Goal: Check status: Check status

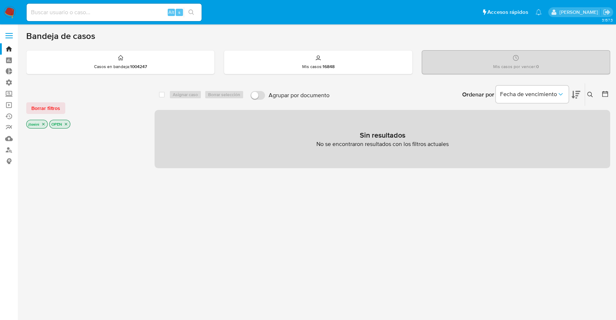
click at [124, 15] on input at bounding box center [114, 12] width 175 height 9
paste input "186673593"
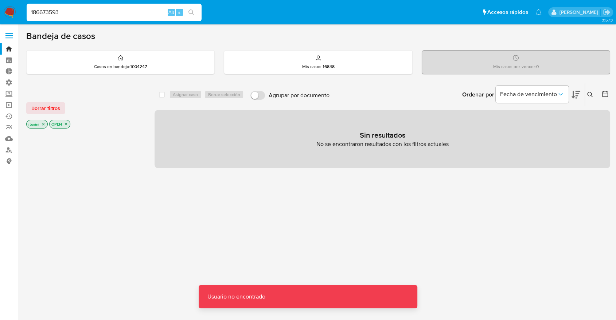
click at [122, 15] on input "186673593" at bounding box center [114, 12] width 175 height 9
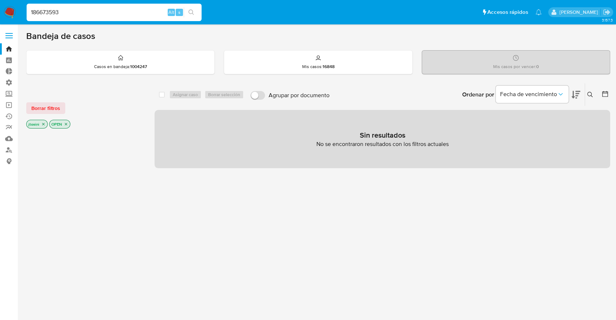
type input "186673593"
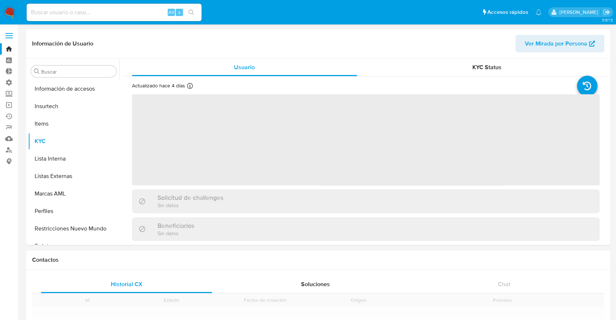
scroll to position [308, 0]
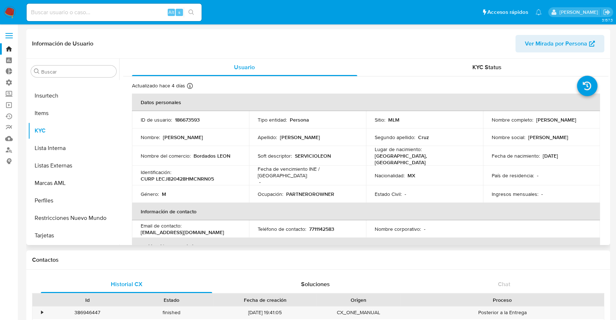
select select "10"
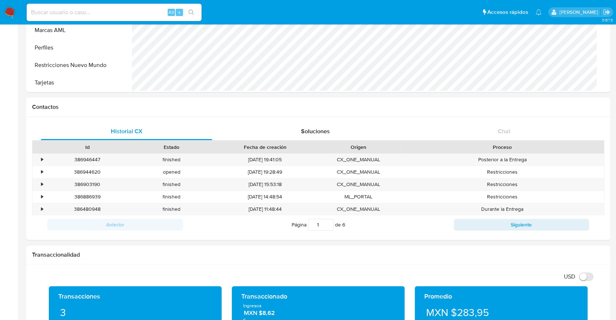
scroll to position [283, 0]
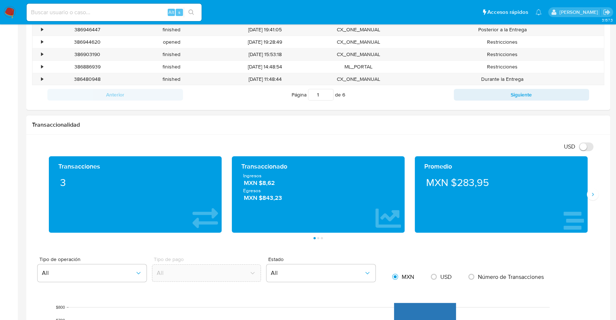
click at [559, 200] on div "Promedio MXN $283,95" at bounding box center [501, 194] width 183 height 77
click at [559, 203] on div "Transacciones 3 Transaccionado Ingresos MXN $8,62 Egresos MXN $843,23 Promedio …" at bounding box center [318, 197] width 572 height 83
click at [559, 200] on button "Siguiente" at bounding box center [593, 195] width 12 height 12
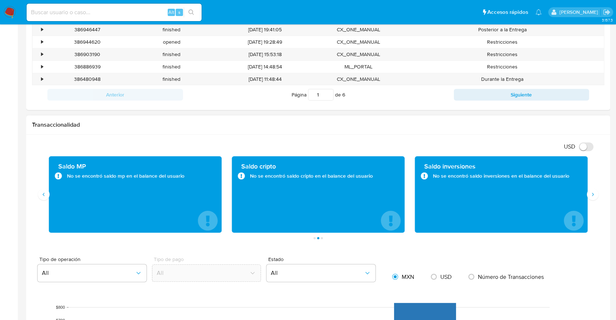
click at [49, 192] on div "Saldo MP No se encontró saldo mp en el balance del usuario" at bounding box center [135, 194] width 173 height 77
click at [46, 200] on div "Transacciones 3 Transaccionado Ingresos MXN $8,62 Egresos MXN $843,23 Promedio …" at bounding box center [318, 194] width 549 height 77
click at [46, 200] on div "Saldo MP No se encontró saldo mp en el balance del usuario" at bounding box center [135, 194] width 183 height 77
click at [45, 200] on div "Saldo MP No se encontró saldo mp en el balance del usuario" at bounding box center [135, 194] width 183 height 77
drag, startPoint x: 23, startPoint y: 228, endPoint x: 32, endPoint y: 206, distance: 24.2
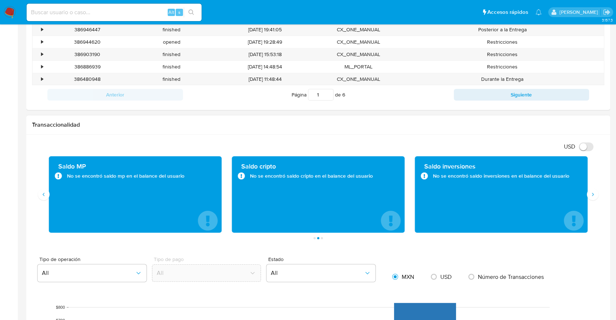
click at [24, 227] on main "3.157.3 Información de Usuario Ver Mirada por Persona Buscar Anticipos de diner…" at bounding box center [308, 207] width 616 height 981
click at [38, 197] on button "Anterior" at bounding box center [44, 195] width 12 height 12
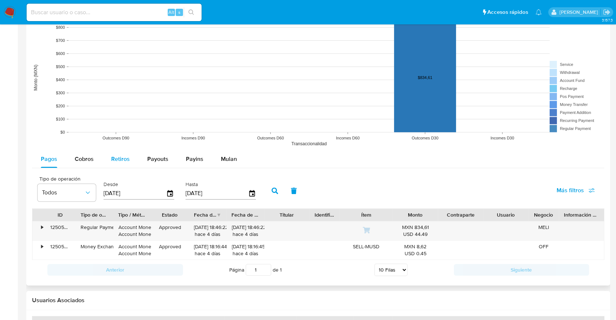
scroll to position [607, 0]
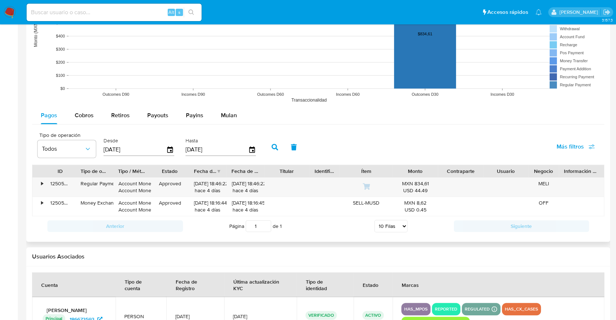
click at [112, 124] on div "Pagos Cobros Retiros Payouts Payins Mulan" at bounding box center [318, 116] width 572 height 18
click at [113, 119] on div "Retiros" at bounding box center [120, 115] width 19 height 17
select select "10"
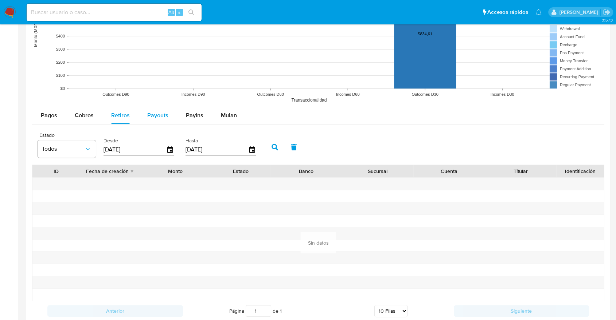
click at [160, 112] on span "Payouts" at bounding box center [157, 115] width 21 height 8
select select "10"
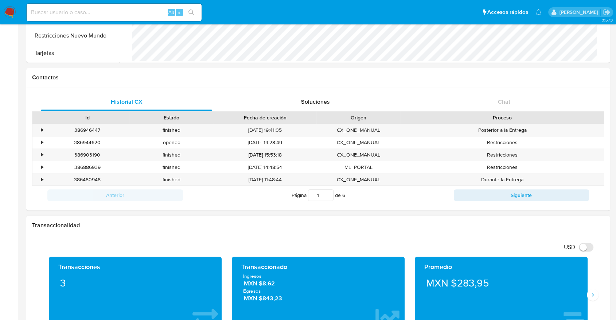
scroll to position [0, 0]
